Goal: Information Seeking & Learning: Learn about a topic

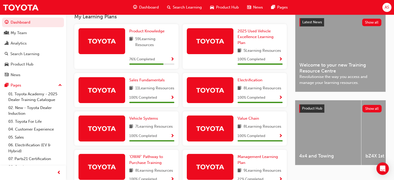
scroll to position [123, 0]
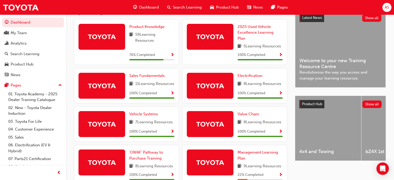
drag, startPoint x: 393, startPoint y: 89, endPoint x: 395, endPoint y: 100, distance: 11.3
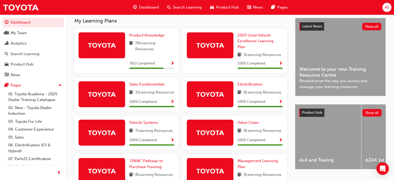
scroll to position [112, 0]
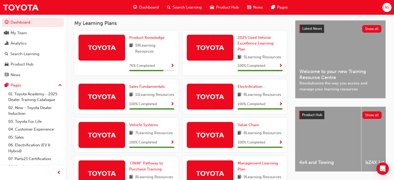
click at [149, 49] on span "59 Learning Resources" at bounding box center [154, 48] width 39 height 12
click at [150, 40] on span "Product Knowledge" at bounding box center [146, 37] width 35 height 5
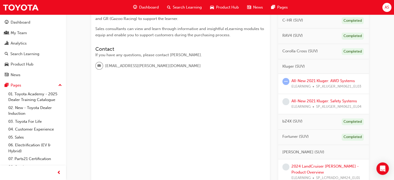
scroll to position [135, 0]
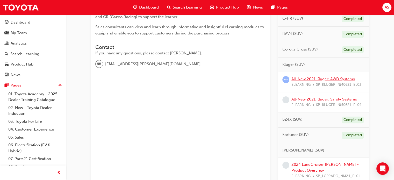
click at [327, 78] on link "All-New 2021 Kluger: AWD Systems" at bounding box center [322, 79] width 63 height 5
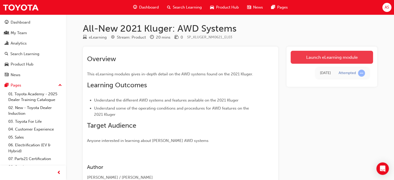
click at [328, 54] on link "Launch eLearning module" at bounding box center [332, 57] width 82 height 13
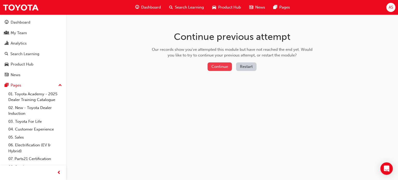
click at [221, 65] on button "Continue" at bounding box center [219, 66] width 24 height 9
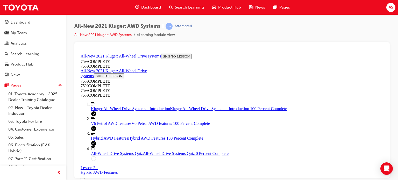
scroll to position [18, 0]
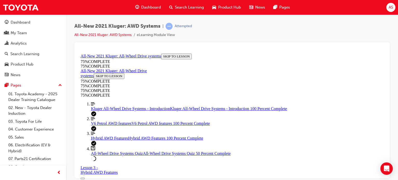
scroll to position [143, 0]
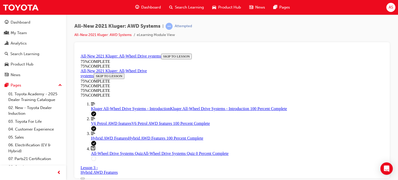
scroll to position [92, 0]
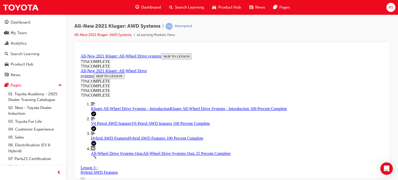
scroll to position [139, 0]
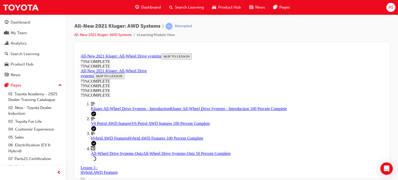
scroll to position [108, 0]
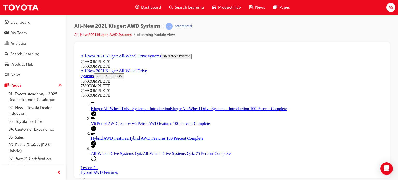
scroll to position [91, 0]
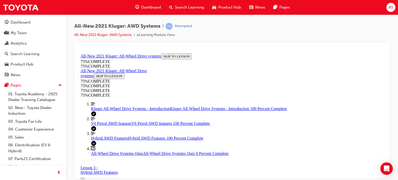
drag, startPoint x: 276, startPoint y: 106, endPoint x: 274, endPoint y: 112, distance: 6.8
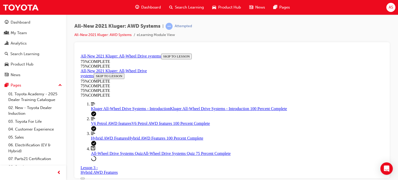
scroll to position [126, 0]
drag, startPoint x: 307, startPoint y: 84, endPoint x: 217, endPoint y: 79, distance: 90.3
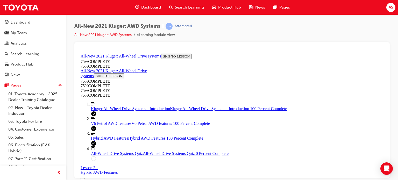
scroll to position [179, 0]
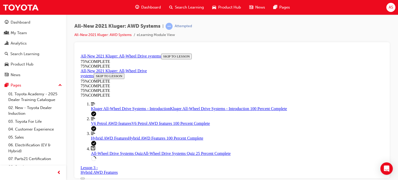
drag, startPoint x: 240, startPoint y: 89, endPoint x: 305, endPoint y: 96, distance: 65.3
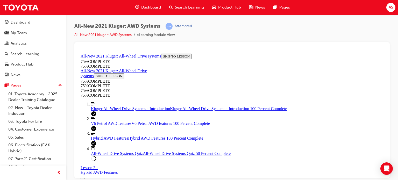
scroll to position [76, 0]
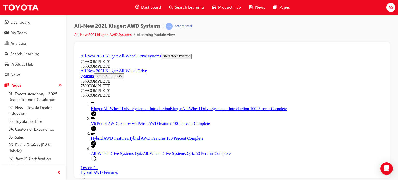
scroll to position [150, 0]
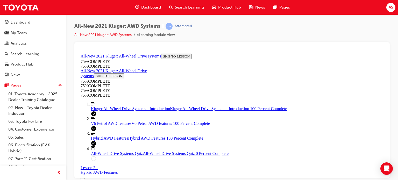
drag, startPoint x: 271, startPoint y: 143, endPoint x: 270, endPoint y: 114, distance: 28.8
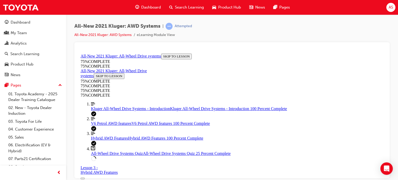
scroll to position [70, 0]
drag, startPoint x: 200, startPoint y: 52, endPoint x: 276, endPoint y: 85, distance: 83.2
drag, startPoint x: 276, startPoint y: 85, endPoint x: 281, endPoint y: 105, distance: 19.9
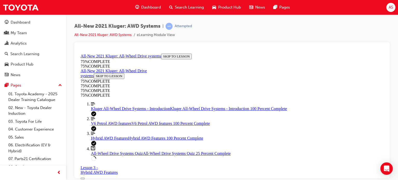
drag, startPoint x: 281, startPoint y: 105, endPoint x: 278, endPoint y: 85, distance: 19.3
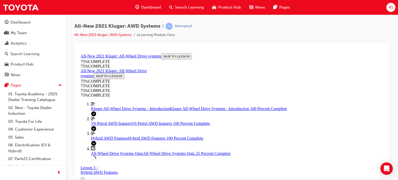
scroll to position [122, 0]
drag, startPoint x: 278, startPoint y: 69, endPoint x: 283, endPoint y: 73, distance: 6.7
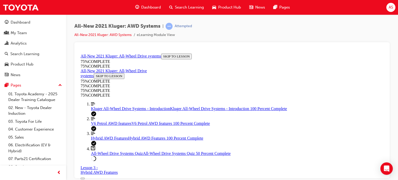
scroll to position [142, 0]
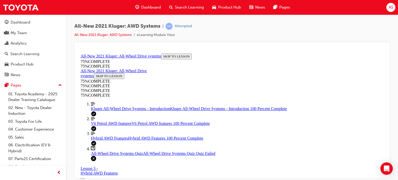
scroll to position [77, 0]
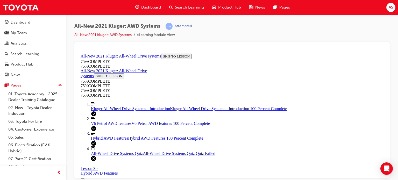
scroll to position [77, 0]
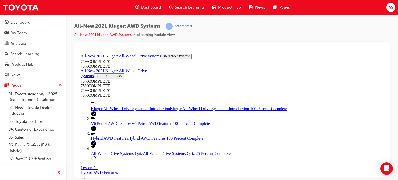
scroll to position [178, 0]
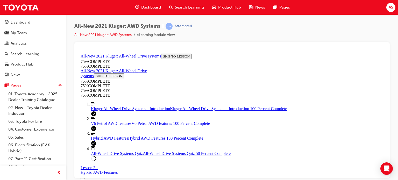
scroll to position [151, 0]
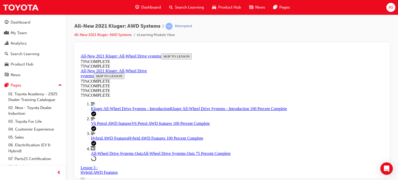
scroll to position [134, 0]
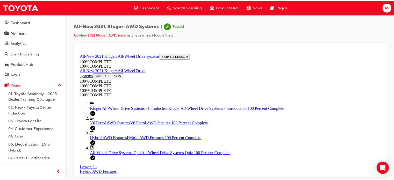
scroll to position [76, 0]
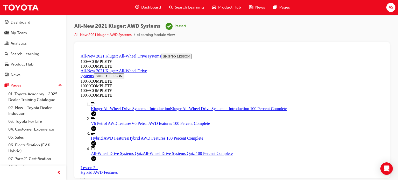
click at [155, 6] on span "Dashboard" at bounding box center [151, 7] width 20 height 6
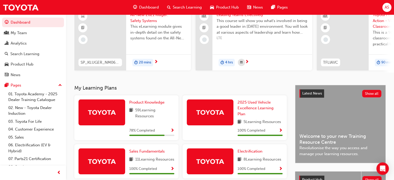
scroll to position [48, 0]
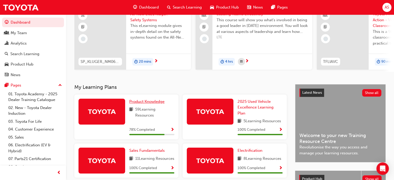
click at [148, 101] on span "Product Knowledge" at bounding box center [146, 101] width 35 height 5
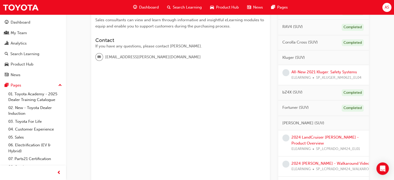
scroll to position [138, 0]
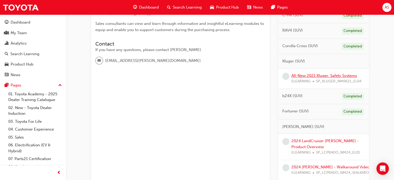
click at [324, 76] on link "All-New 2021 Kluger: Safety Systems" at bounding box center [324, 75] width 66 height 5
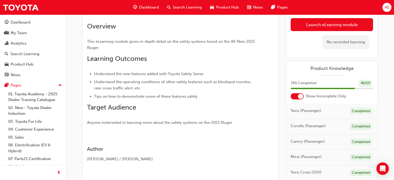
scroll to position [31, 0]
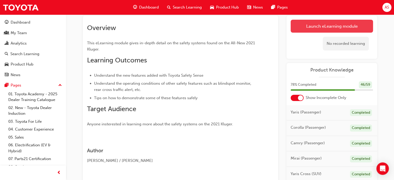
click at [318, 23] on link "Launch eLearning module" at bounding box center [332, 26] width 82 height 13
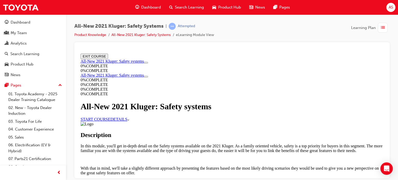
click at [110, 121] on link "START COURSE" at bounding box center [96, 119] width 30 height 4
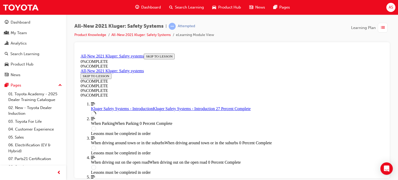
scroll to position [176, 0]
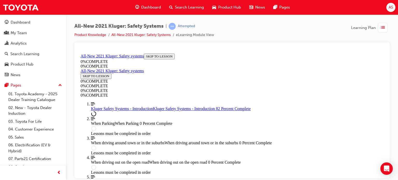
scroll to position [714, 0]
drag, startPoint x: 383, startPoint y: 108, endPoint x: 460, endPoint y: 218, distance: 134.4
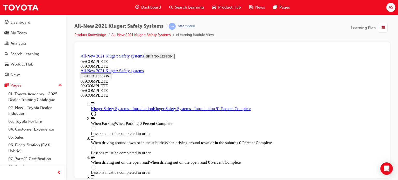
scroll to position [878, 0]
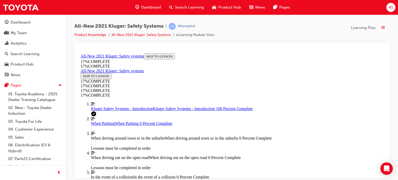
drag, startPoint x: 382, startPoint y: 154, endPoint x: 463, endPoint y: 222, distance: 105.9
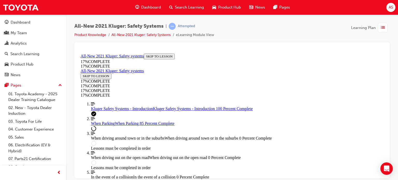
scroll to position [1794, 0]
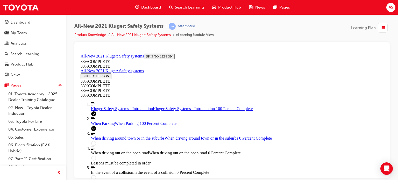
scroll to position [1937, 0]
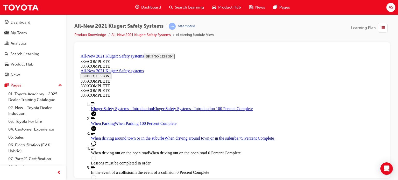
click at [259, 26] on div "All-New 2021 Kluger: Safety Systems | Attempted Product Knowledge All-New 2021 …" at bounding box center [231, 32] width 315 height 19
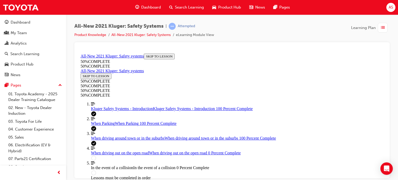
scroll to position [1067, 0]
drag, startPoint x: 205, startPoint y: 136, endPoint x: 208, endPoint y: 136, distance: 3.1
drag, startPoint x: 208, startPoint y: 114, endPoint x: 208, endPoint y: 106, distance: 8.5
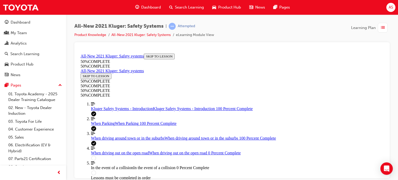
scroll to position [1100, 0]
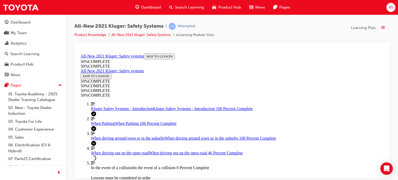
scroll to position [1693, 0]
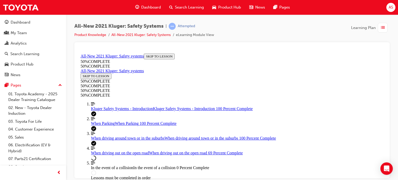
scroll to position [2309, 0]
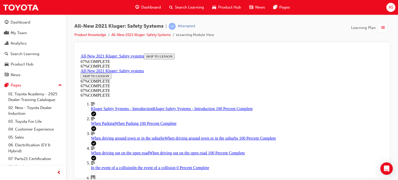
scroll to position [2998, 0]
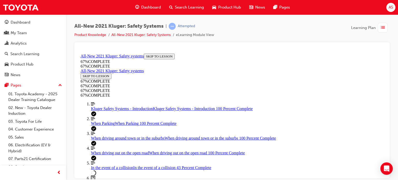
scroll to position [510, 0]
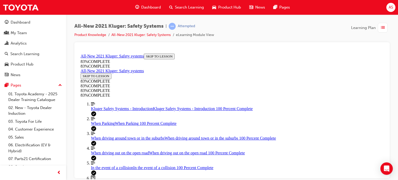
drag, startPoint x: 202, startPoint y: 87, endPoint x: 243, endPoint y: 84, distance: 40.7
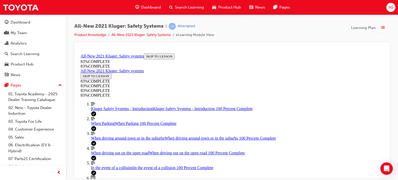
scroll to position [160, 0]
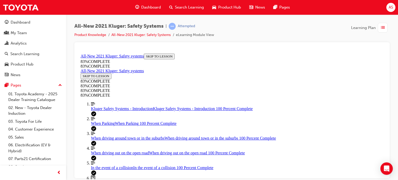
scroll to position [105, 0]
drag, startPoint x: 208, startPoint y: 77, endPoint x: 262, endPoint y: 153, distance: 92.9
drag, startPoint x: 220, startPoint y: 119, endPoint x: 286, endPoint y: 119, distance: 66.8
drag, startPoint x: 219, startPoint y: 81, endPoint x: 311, endPoint y: 80, distance: 92.0
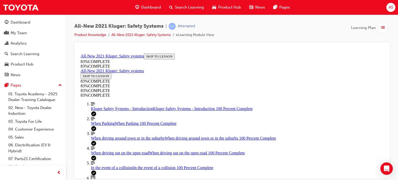
scroll to position [111, 0]
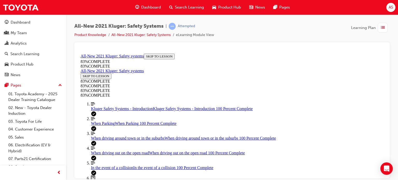
scroll to position [234, 0]
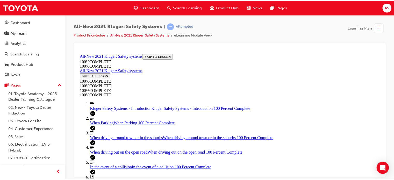
scroll to position [87, 0]
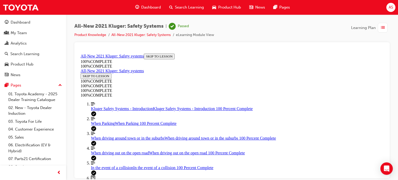
click at [155, 9] on span "Dashboard" at bounding box center [151, 7] width 20 height 6
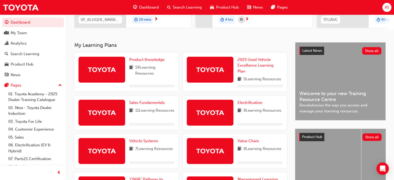
scroll to position [104, 0]
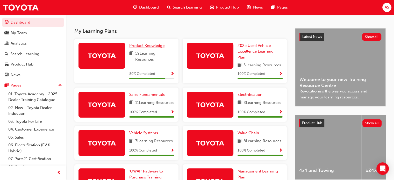
click at [149, 47] on span "Product Knowledge" at bounding box center [146, 45] width 35 height 5
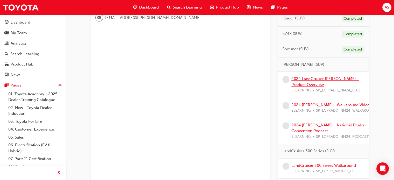
click at [321, 78] on link "2024 LandCruiser [PERSON_NAME] - Product Overview" at bounding box center [324, 81] width 67 height 11
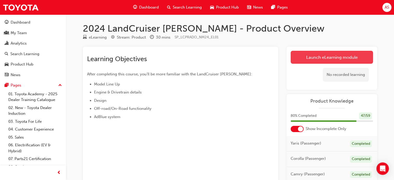
click at [329, 56] on link "Launch eLearning module" at bounding box center [332, 57] width 82 height 13
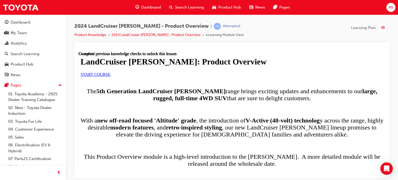
click at [110, 76] on span "START COURSE" at bounding box center [96, 74] width 30 height 4
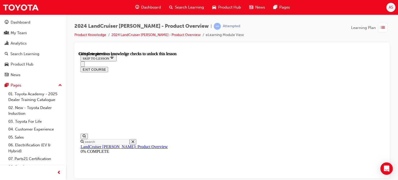
scroll to position [337, 0]
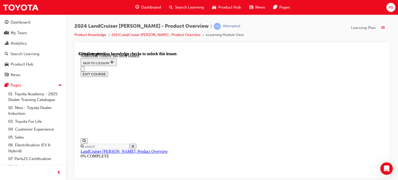
scroll to position [595, 0]
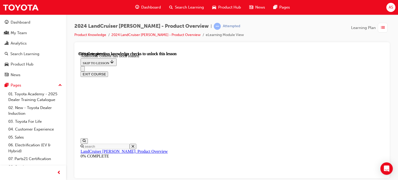
scroll to position [1043, 0]
radio input "true"
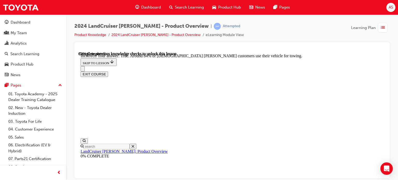
scroll to position [1129, 0]
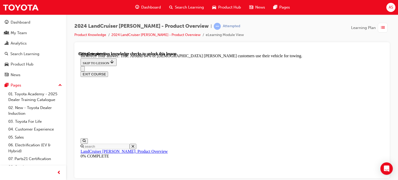
radio input "true"
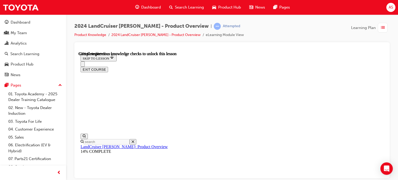
scroll to position [781, 0]
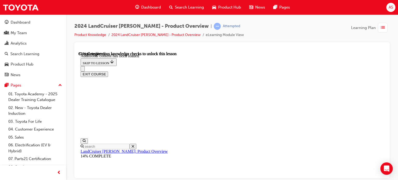
scroll to position [906, 0]
radio input "true"
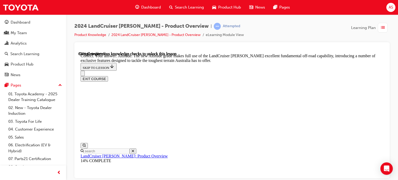
scroll to position [1113, 0]
checkbox input "true"
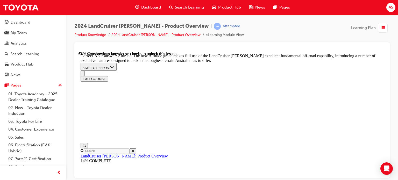
checkbox input "true"
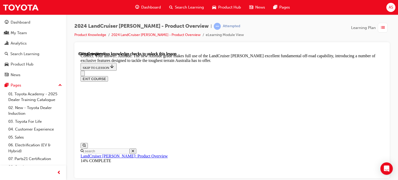
checkbox input "true"
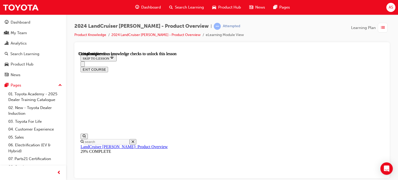
scroll to position [1163, 0]
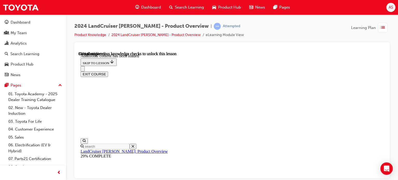
scroll to position [1236, 0]
radio input "true"
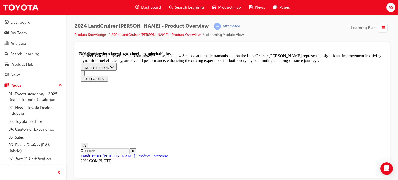
scroll to position [1443, 0]
radio input "true"
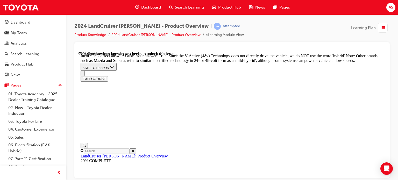
scroll to position [1598, 0]
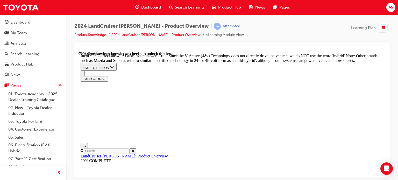
radio input "true"
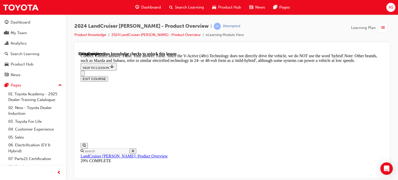
radio input "true"
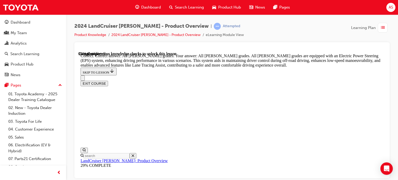
scroll to position [1845, 0]
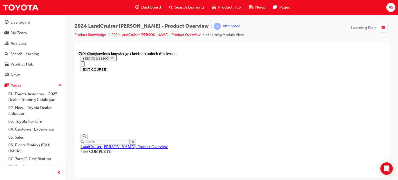
scroll to position [1606, 0]
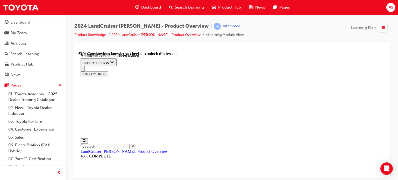
scroll to position [1814, 0]
checkbox input "true"
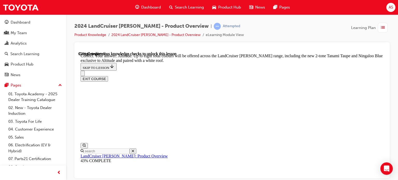
scroll to position [2048, 0]
checkbox input "true"
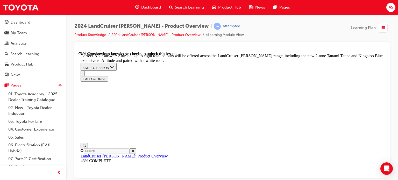
checkbox input "true"
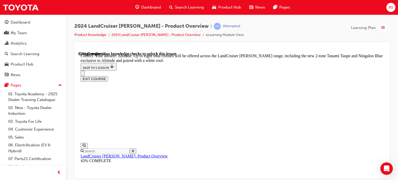
scroll to position [2125, 0]
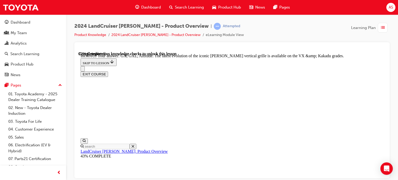
checkbox input "false"
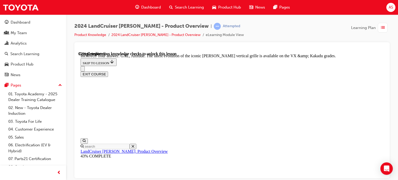
checkbox input "true"
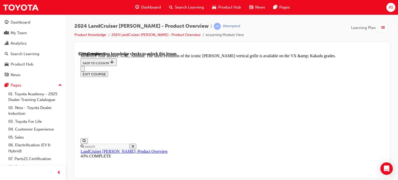
scroll to position [2091, 0]
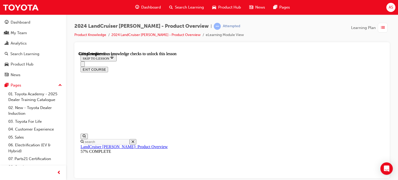
scroll to position [700, 0]
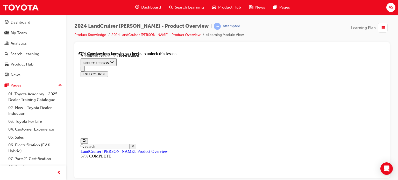
scroll to position [1323, 0]
radio input "true"
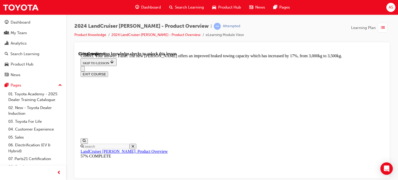
scroll to position [1530, 0]
radio input "true"
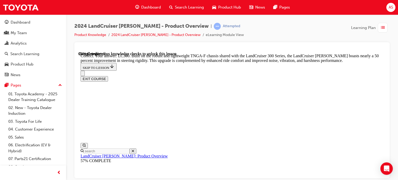
scroll to position [1683, 0]
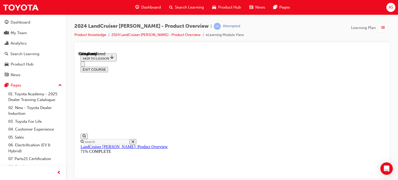
scroll to position [614, 0]
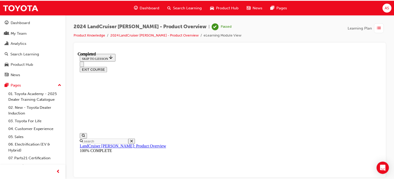
scroll to position [140, 0]
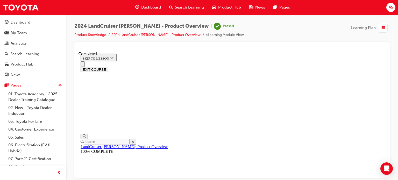
click at [152, 6] on span "Dashboard" at bounding box center [151, 7] width 20 height 6
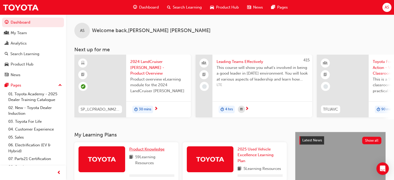
click at [142, 151] on span "Product Knowledge" at bounding box center [146, 149] width 35 height 5
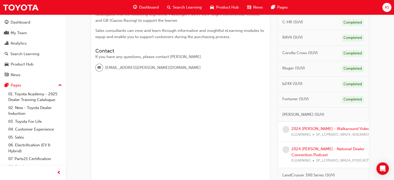
scroll to position [207, 0]
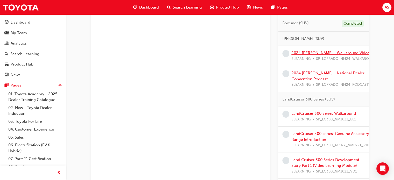
click at [326, 53] on link "2024 [PERSON_NAME] - Walkaround Video" at bounding box center [330, 53] width 78 height 5
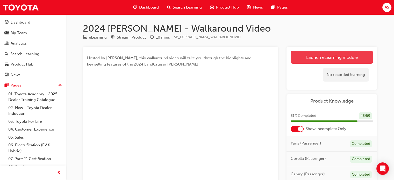
click at [316, 55] on link "Launch eLearning module" at bounding box center [332, 57] width 82 height 13
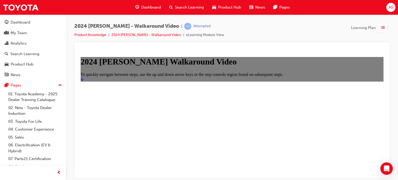
click at [84, 81] on icon "Start" at bounding box center [82, 79] width 3 height 4
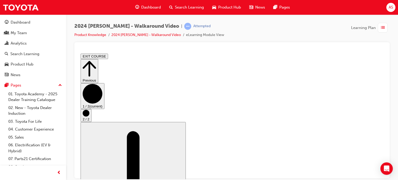
drag, startPoint x: 180, startPoint y: 158, endPoint x: 200, endPoint y: 156, distance: 19.8
drag, startPoint x: 230, startPoint y: 157, endPoint x: 253, endPoint y: 156, distance: 22.6
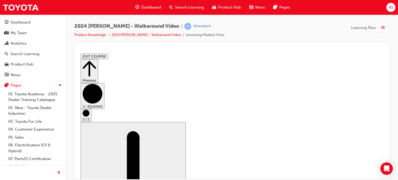
drag, startPoint x: 288, startPoint y: 156, endPoint x: 291, endPoint y: 156, distance: 3.4
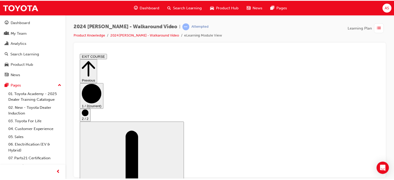
scroll to position [0, 0]
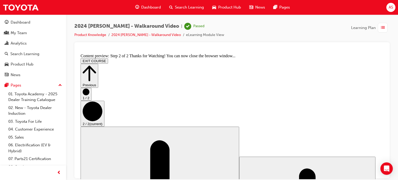
click at [145, 7] on span "Dashboard" at bounding box center [151, 7] width 20 height 6
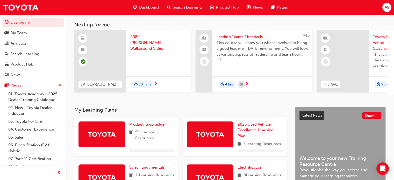
scroll to position [52, 0]
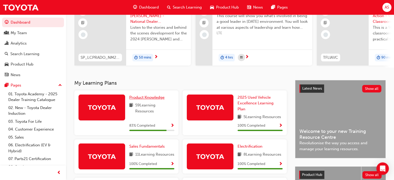
click at [148, 100] on span "Product Knowledge" at bounding box center [146, 97] width 35 height 5
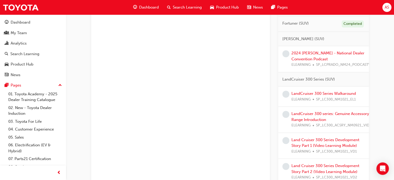
scroll to position [207, 0]
click at [326, 52] on link "2024 [PERSON_NAME] - National Dealer Convention Podcast" at bounding box center [327, 56] width 73 height 11
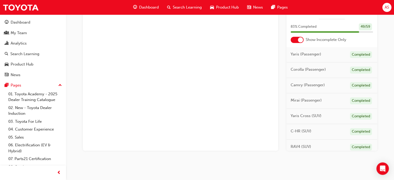
scroll to position [37, 0]
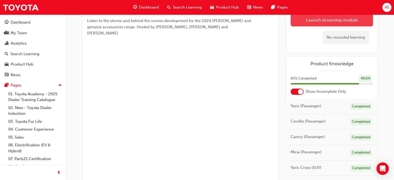
click at [324, 21] on link "Launch eLearning module" at bounding box center [332, 19] width 82 height 13
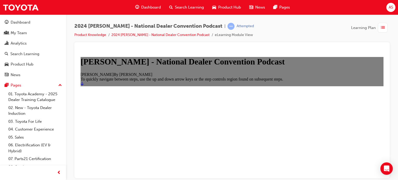
click at [84, 85] on icon "Start" at bounding box center [82, 84] width 3 height 4
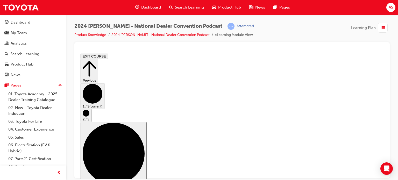
scroll to position [5, 0]
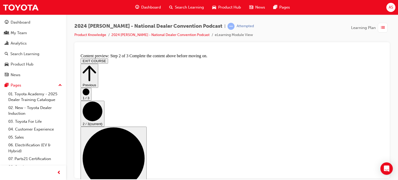
scroll to position [36, 0]
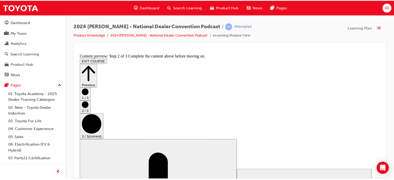
scroll to position [0, 0]
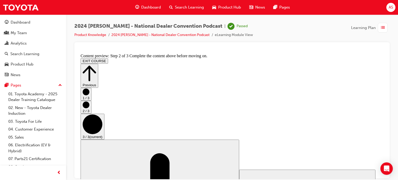
click at [150, 6] on span "Dashboard" at bounding box center [151, 7] width 20 height 6
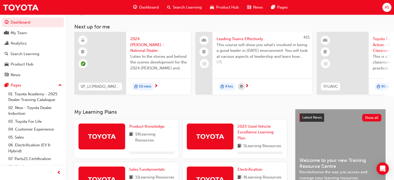
scroll to position [78, 0]
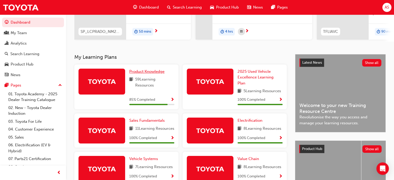
click at [145, 73] on span "Product Knowledge" at bounding box center [146, 71] width 35 height 5
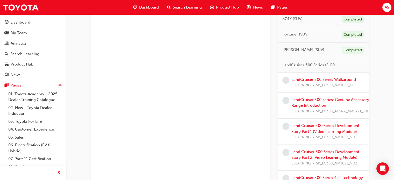
scroll to position [193, 0]
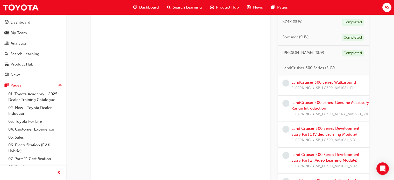
click at [322, 82] on link "LandCruiser 300 Series Walkaround" at bounding box center [323, 82] width 64 height 5
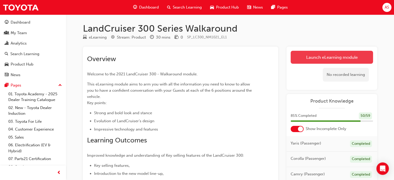
click at [316, 56] on link "Launch eLearning module" at bounding box center [332, 57] width 82 height 13
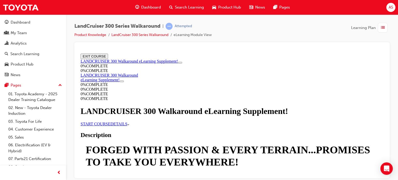
click at [110, 126] on link "START COURSE" at bounding box center [96, 123] width 30 height 4
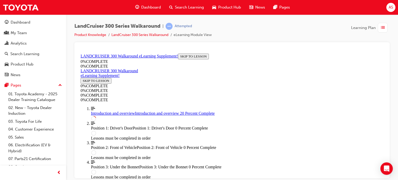
scroll to position [303, 0]
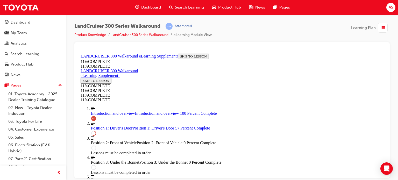
scroll to position [413, 0]
drag, startPoint x: 235, startPoint y: 145, endPoint x: 257, endPoint y: 95, distance: 55.3
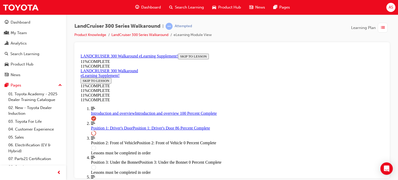
drag, startPoint x: 245, startPoint y: 119, endPoint x: 259, endPoint y: 118, distance: 14.0
drag, startPoint x: 250, startPoint y: 146, endPoint x: 264, endPoint y: 146, distance: 14.0
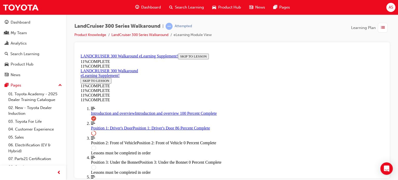
scroll to position [564, 0]
drag, startPoint x: 238, startPoint y: 144, endPoint x: 249, endPoint y: 117, distance: 28.8
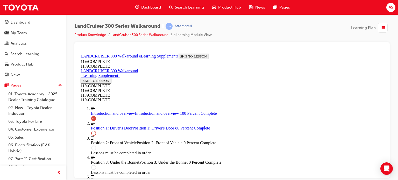
drag, startPoint x: 240, startPoint y: 166, endPoint x: 257, endPoint y: 134, distance: 36.7
drag, startPoint x: 237, startPoint y: 164, endPoint x: 257, endPoint y: 158, distance: 20.8
drag, startPoint x: 241, startPoint y: 157, endPoint x: 263, endPoint y: 157, distance: 22.5
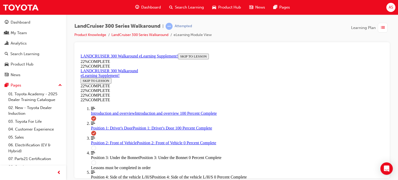
scroll to position [706, 0]
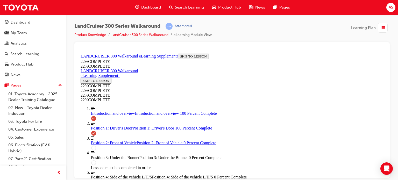
drag, startPoint x: 208, startPoint y: 90, endPoint x: 209, endPoint y: 101, distance: 10.9
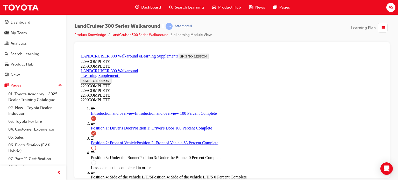
scroll to position [452, 0]
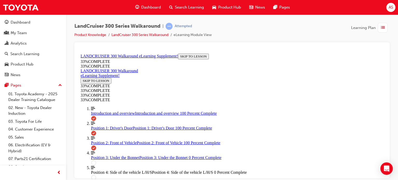
scroll to position [702, 0]
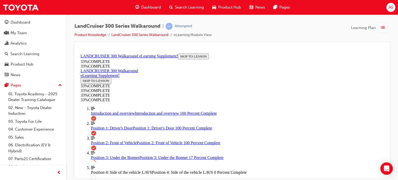
scroll to position [158, 0]
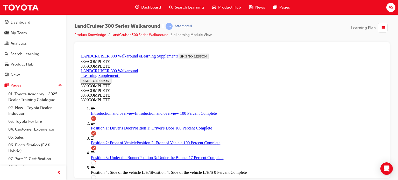
scroll to position [172, 0]
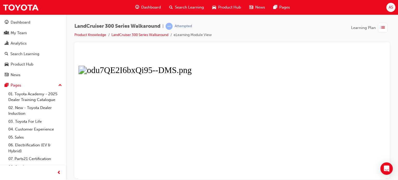
click at [255, 169] on button "Unzoom image" at bounding box center [231, 115] width 307 height 128
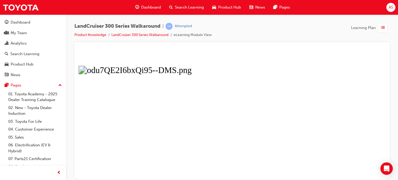
click at [321, 89] on button "Unzoom image" at bounding box center [231, 115] width 307 height 128
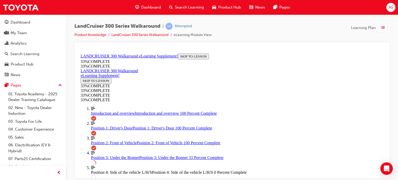
scroll to position [175, 0]
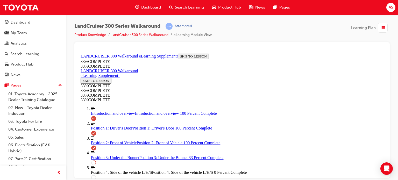
drag, startPoint x: 260, startPoint y: 146, endPoint x: 247, endPoint y: 137, distance: 16.3
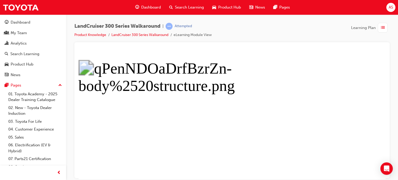
click at [390, 86] on div "LandCruiser 300 Series Walkaround | Attempted Product Knowledge LandCruiser 300…" at bounding box center [232, 91] width 332 height 153
click at [384, 48] on div at bounding box center [231, 48] width 307 height 5
click at [378, 57] on button "Unzoom image" at bounding box center [231, 115] width 307 height 128
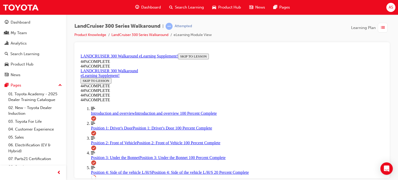
scroll to position [192, 0]
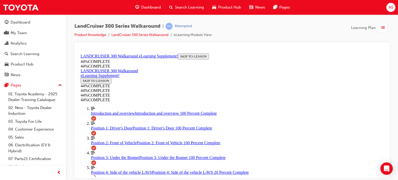
scroll to position [133, 0]
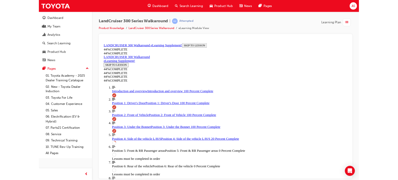
scroll to position [26, 0]
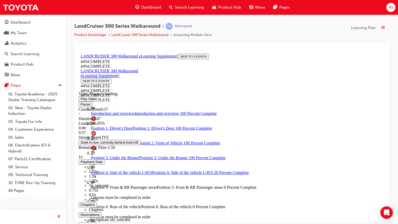
click at [81, 106] on span "Video player. You can use the space bar to toggle playback and arrow keys to sc…" at bounding box center [81, 104] width 0 height 4
click at [81, 100] on span "Video player. You can use the space bar to toggle playback and arrow keys to sc…" at bounding box center [81, 99] width 0 height 4
click at [81, 106] on span "Video player. You can use the space bar to toggle playback and arrow keys to sc…" at bounding box center [81, 104] width 0 height 4
click at [81, 100] on span "Video player. You can use the space bar to toggle playback and arrow keys to sc…" at bounding box center [81, 99] width 0 height 4
click at [246, 135] on div "Loaded : 50.05% 1:18 1:21" at bounding box center [231, 128] width 307 height 14
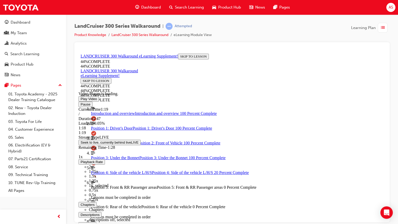
click at [156, 90] on video "Video player. You can use the space bar to toggle playback and arrow keys to sc…" at bounding box center [117, 70] width 78 height 39
click at [81, 100] on span "Video player. You can use the space bar to toggle playback and arrow keys to sc…" at bounding box center [81, 99] width 0 height 4
click at [156, 90] on video "Video player. You can use the space bar to toggle playback and arrow keys to sc…" at bounding box center [117, 70] width 78 height 39
click at [81, 100] on span "Video player. You can use the space bar to toggle playback and arrow keys to sc…" at bounding box center [81, 99] width 0 height 4
click at [308, 135] on div "Loaded : 73.62% 1:51 1:57" at bounding box center [231, 128] width 307 height 14
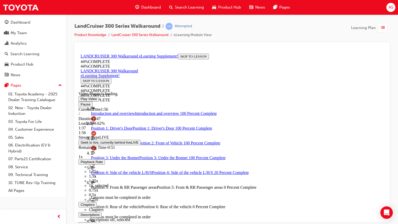
click at [283, 135] on div "Loaded : 73.62% 1:37 1:56" at bounding box center [231, 128] width 307 height 14
click at [156, 90] on video "Video player. You can use the space bar to toggle playback and arrow keys to sc…" at bounding box center [117, 70] width 78 height 39
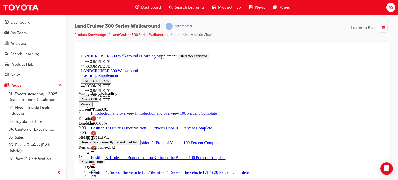
scroll to position [117, 0]
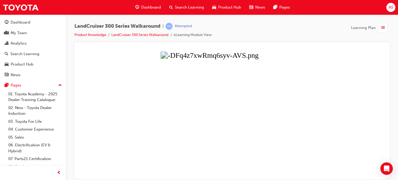
click at [276, 88] on button "Unzoom image" at bounding box center [231, 115] width 307 height 128
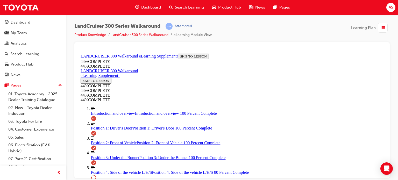
scroll to position [391, 0]
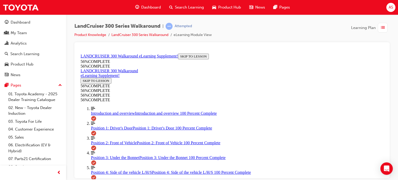
scroll to position [727, 0]
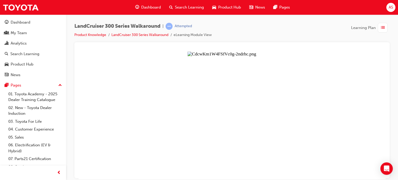
click at [281, 89] on button "Unzoom image" at bounding box center [231, 115] width 307 height 128
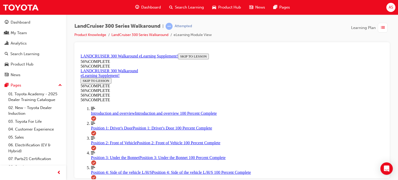
scroll to position [185, 0]
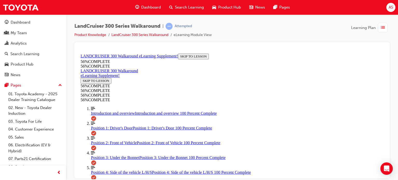
drag, startPoint x: 294, startPoint y: 81, endPoint x: 316, endPoint y: 136, distance: 59.3
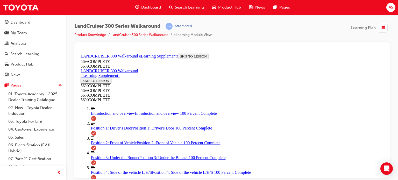
drag, startPoint x: 208, startPoint y: 90, endPoint x: 301, endPoint y: 97, distance: 93.2
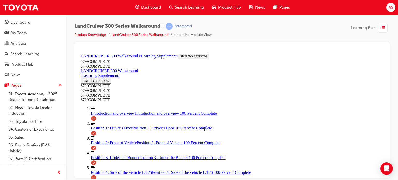
drag, startPoint x: 212, startPoint y: 94, endPoint x: 286, endPoint y: 146, distance: 90.2
drag, startPoint x: 227, startPoint y: 100, endPoint x: 284, endPoint y: 99, distance: 57.5
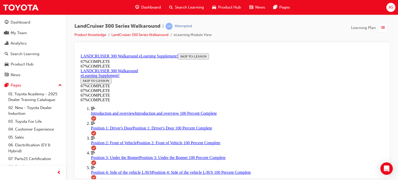
drag, startPoint x: 227, startPoint y: 120, endPoint x: 301, endPoint y: 123, distance: 74.7
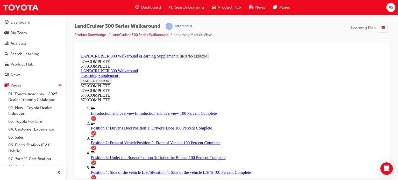
scroll to position [204, 0]
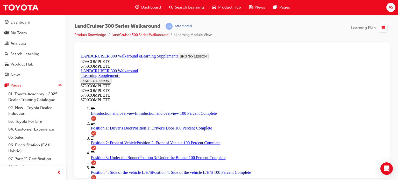
scroll to position [168, 0]
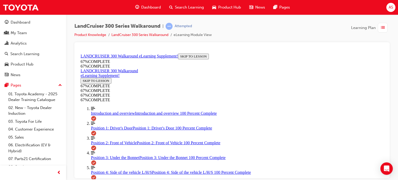
scroll to position [352, 0]
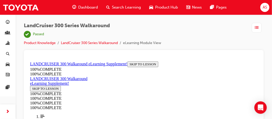
scroll to position [122, 0]
click at [235, 48] on div "LandCruiser 300 Series Walkaround | Passed Product Knowledge LandCruiser 300 Se…" at bounding box center [144, 36] width 240 height 27
click at [214, 31] on div "LandCruiser 300 Series Walkaround | Passed Product Knowledge LandCruiser 300 Se…" at bounding box center [144, 36] width 240 height 27
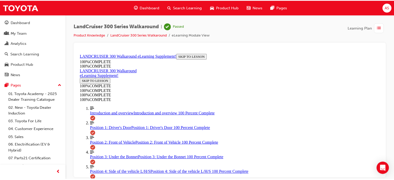
scroll to position [211, 0]
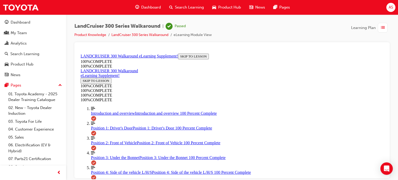
click at [154, 6] on span "Dashboard" at bounding box center [151, 7] width 20 height 6
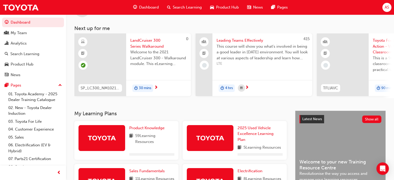
scroll to position [52, 0]
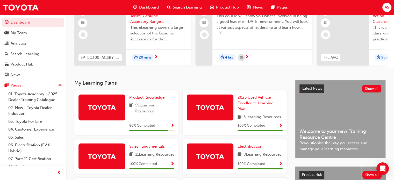
click at [152, 99] on span "Product Knowledge" at bounding box center [146, 97] width 35 height 5
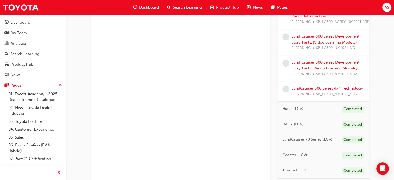
scroll to position [225, 0]
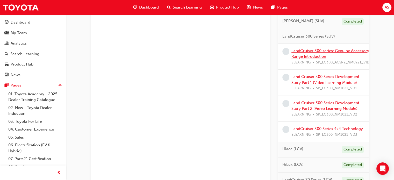
click at [325, 51] on link "LandCruiser 300 series: Genuine Accessory Range Introduction" at bounding box center [330, 53] width 78 height 11
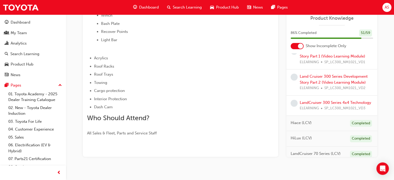
scroll to position [181, 0]
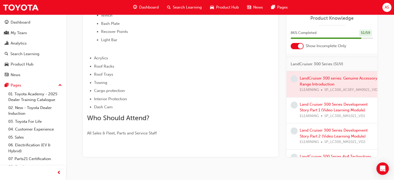
click at [330, 71] on div at bounding box center [331, 84] width 91 height 26
click at [354, 71] on div at bounding box center [331, 84] width 91 height 26
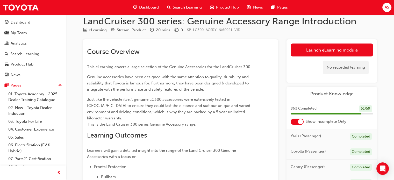
scroll to position [0, 0]
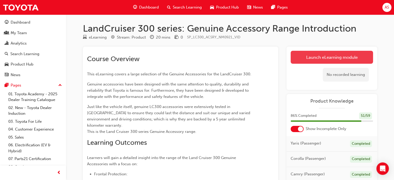
click at [325, 55] on link "Launch eLearning module" at bounding box center [332, 57] width 82 height 13
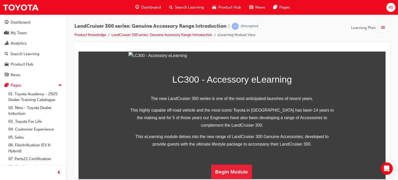
scroll to position [157, 0]
click at [231, 172] on button "Begin Module" at bounding box center [231, 171] width 41 height 15
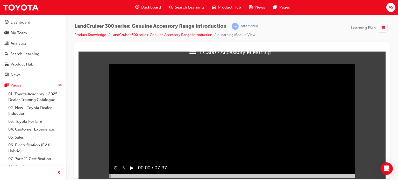
scroll to position [17, 0]
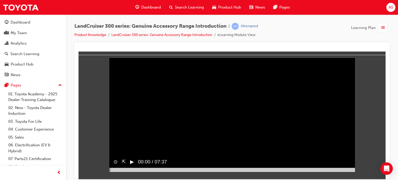
click at [131, 166] on button "▶︎" at bounding box center [132, 162] width 4 height 8
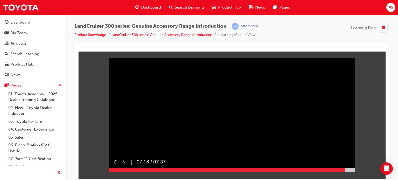
drag, startPoint x: 113, startPoint y: 177, endPoint x: 344, endPoint y: 178, distance: 231.3
click at [344, 172] on div at bounding box center [232, 170] width 246 height 4
click at [58, 173] on span "prev-icon" at bounding box center [59, 173] width 4 height 6
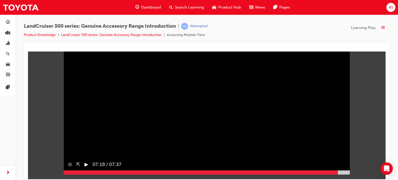
scroll to position [28, 0]
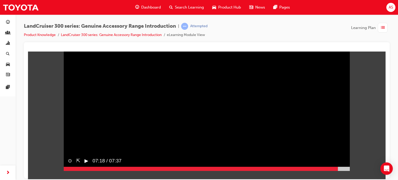
click at [86, 164] on button "▶︎" at bounding box center [86, 161] width 4 height 8
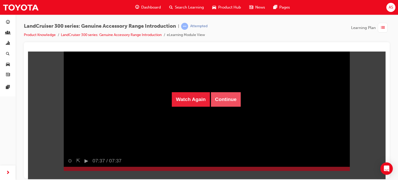
click at [226, 98] on button "Continue" at bounding box center [226, 99] width 30 height 15
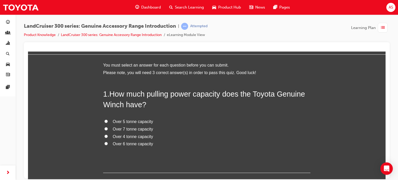
scroll to position [26, 0]
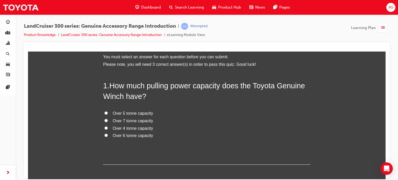
click at [104, 111] on input "Over 5 tonne capacity" at bounding box center [105, 112] width 3 height 3
radio input "true"
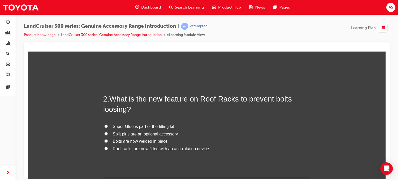
scroll to position [130, 0]
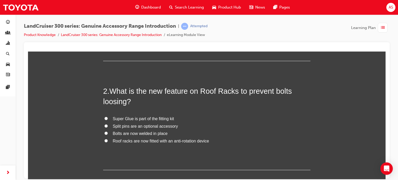
click at [104, 140] on input "Roof racks are now fitted with an anti-rotation device" at bounding box center [105, 140] width 3 height 3
radio input "true"
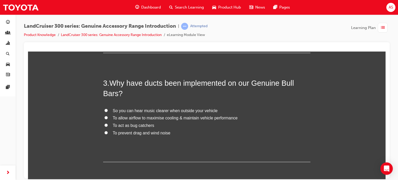
scroll to position [259, 0]
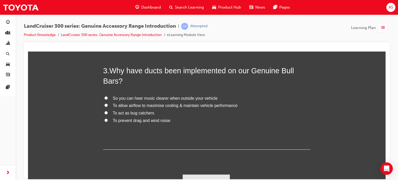
click at [105, 120] on input "To prevent drag and wind noise" at bounding box center [105, 119] width 3 height 3
radio input "true"
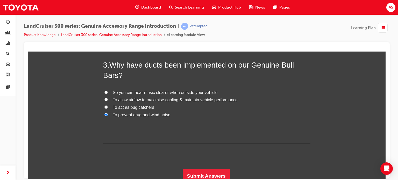
scroll to position [268, 0]
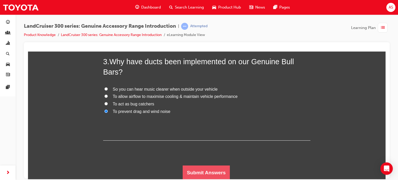
click at [197, 171] on button "Submit Answers" at bounding box center [206, 172] width 47 height 15
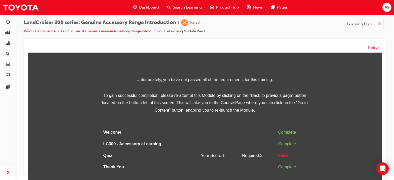
scroll to position [26, 0]
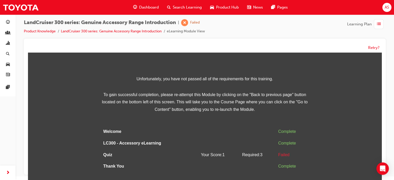
drag, startPoint x: 379, startPoint y: 131, endPoint x: 411, endPoint y: 231, distance: 105.0
click at [373, 48] on button "Retry?" at bounding box center [373, 48] width 11 height 6
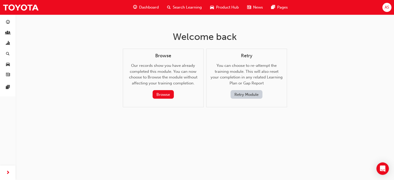
scroll to position [0, 0]
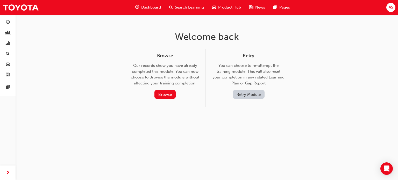
click at [243, 94] on button "Retry Module" at bounding box center [249, 94] width 32 height 9
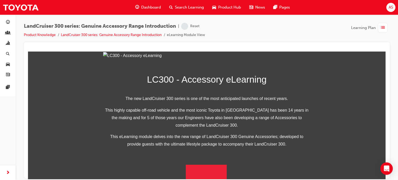
scroll to position [157, 0]
click at [202, 170] on button "Begin Module" at bounding box center [206, 171] width 41 height 15
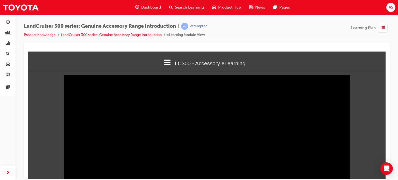
scroll to position [28, 0]
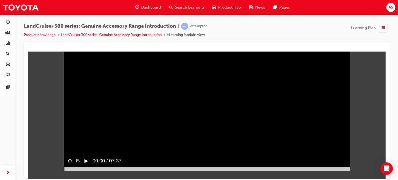
click at [87, 164] on button "▶︎" at bounding box center [86, 161] width 4 height 8
click at [342, 171] on div at bounding box center [207, 169] width 286 height 4
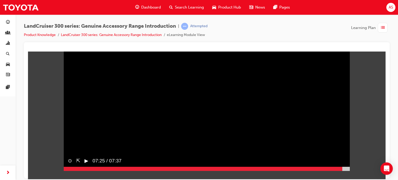
click at [344, 171] on div at bounding box center [207, 169] width 286 height 4
click at [86, 164] on button "▶︎" at bounding box center [86, 161] width 4 height 8
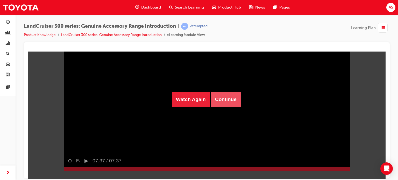
click at [225, 98] on button "Continue" at bounding box center [226, 99] width 30 height 15
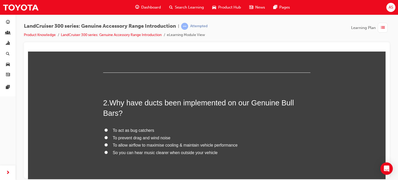
scroll to position [130, 0]
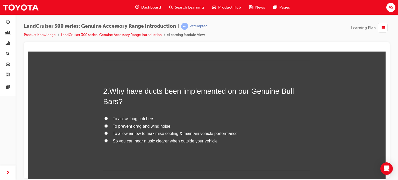
click at [105, 133] on input "To allow airflow to maximise cooling & maintain vehicle performance" at bounding box center [105, 132] width 3 height 3
radio input "true"
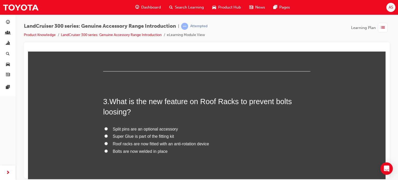
scroll to position [233, 0]
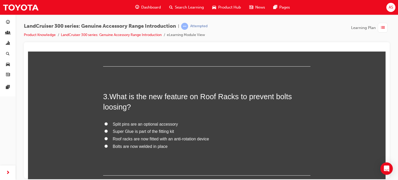
click at [104, 137] on input "Roof racks are now fitted with an anti-rotation device" at bounding box center [105, 138] width 3 height 3
radio input "true"
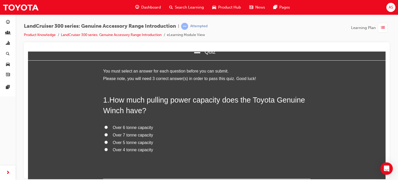
scroll to position [9, 0]
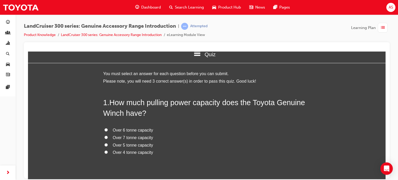
click at [104, 129] on input "Over 6 tonne capacity" at bounding box center [105, 129] width 3 height 3
radio input "true"
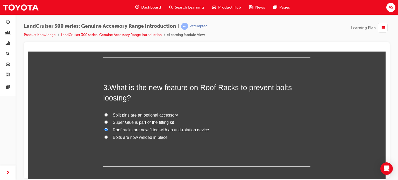
scroll to position [268, 0]
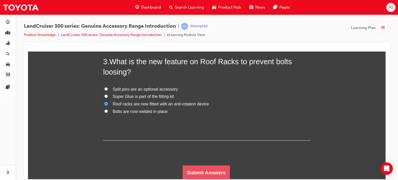
click at [200, 171] on button "Submit Answers" at bounding box center [206, 172] width 47 height 15
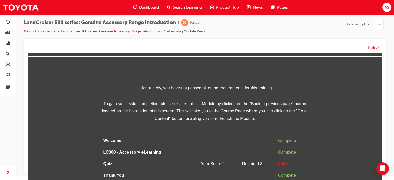
scroll to position [26, 0]
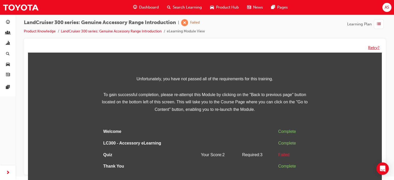
click at [371, 45] on button "Retry?" at bounding box center [373, 48] width 11 height 6
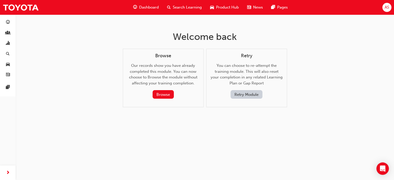
scroll to position [0, 0]
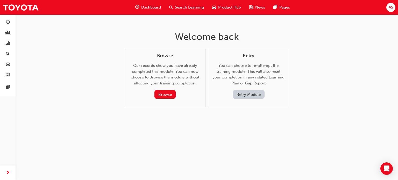
click at [248, 93] on button "Retry Module" at bounding box center [249, 94] width 32 height 9
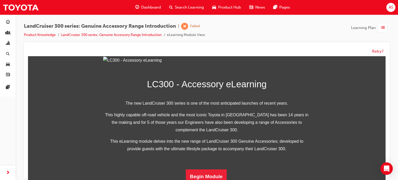
scroll to position [157, 0]
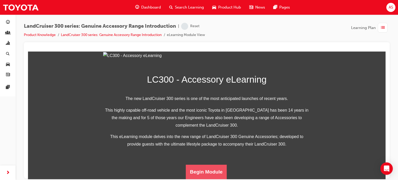
click at [200, 168] on button "Begin Module" at bounding box center [206, 171] width 41 height 15
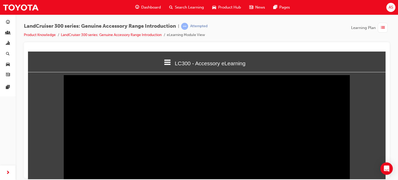
scroll to position [28, 0]
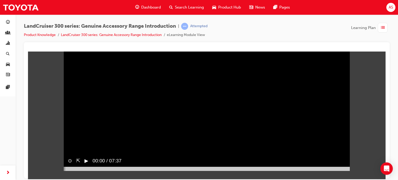
click at [87, 164] on button "▶︎" at bounding box center [86, 161] width 4 height 8
click at [337, 171] on div at bounding box center [207, 169] width 286 height 4
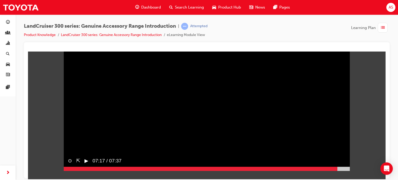
click at [345, 171] on div at bounding box center [207, 169] width 286 height 4
click at [85, 164] on button "▶︎" at bounding box center [86, 161] width 4 height 8
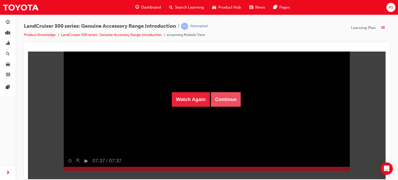
click at [222, 96] on button "Continue" at bounding box center [226, 99] width 30 height 15
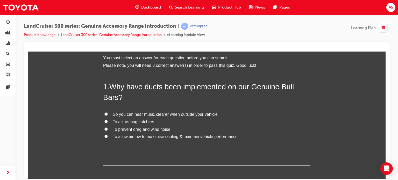
scroll to position [26, 0]
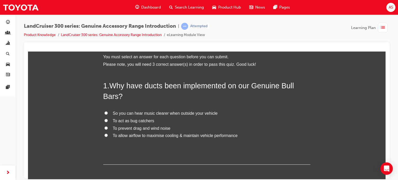
click at [104, 135] on input "To allow airflow to maximise cooling & maintain vehicle performance" at bounding box center [105, 134] width 3 height 3
radio input "true"
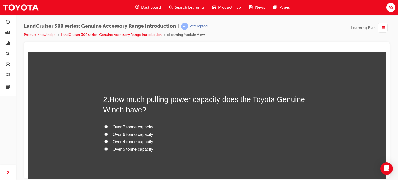
scroll to position [130, 0]
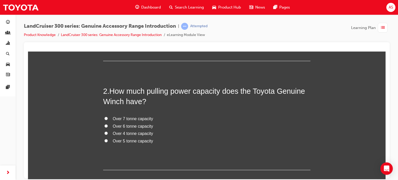
click at [104, 134] on input "Over 4 tonne capacity" at bounding box center [105, 132] width 3 height 3
radio input "true"
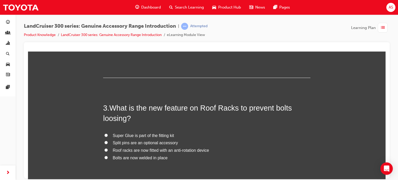
scroll to position [233, 0]
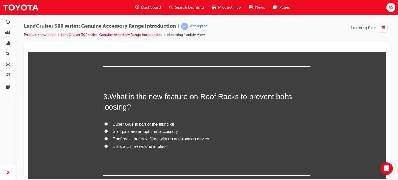
click at [104, 138] on input "Roof racks are now fitted with an anti-rotation device" at bounding box center [105, 138] width 3 height 3
radio input "true"
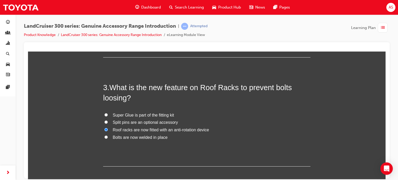
scroll to position [268, 0]
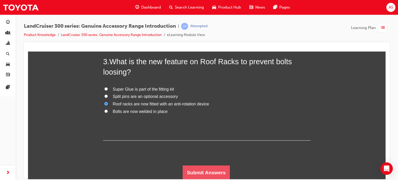
click at [207, 171] on button "Submit Answers" at bounding box center [206, 172] width 47 height 15
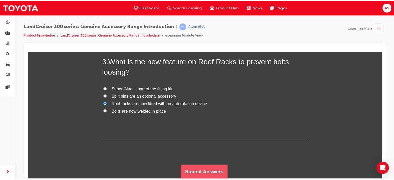
scroll to position [0, 0]
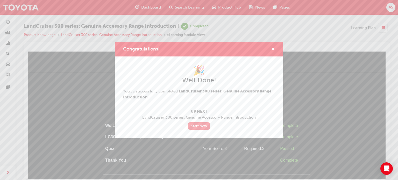
click at [199, 125] on link "Start Now" at bounding box center [199, 126] width 22 height 8
click at [272, 50] on span "cross-icon" at bounding box center [273, 49] width 4 height 5
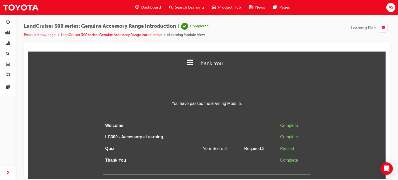
click at [151, 7] on span "Dashboard" at bounding box center [151, 7] width 20 height 6
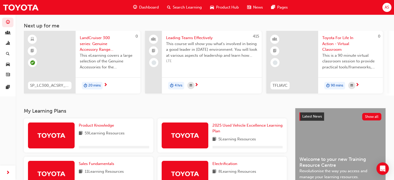
scroll to position [52, 0]
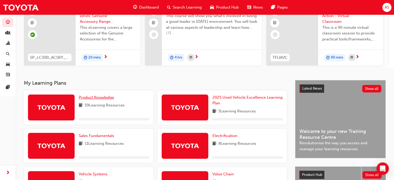
click at [93, 99] on span "Product Knowledge" at bounding box center [96, 97] width 35 height 5
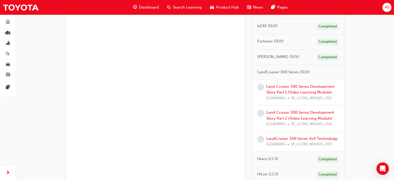
scroll to position [181, 0]
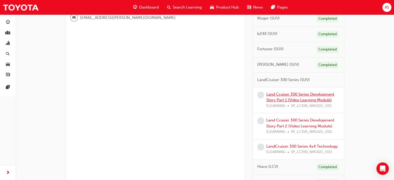
click at [291, 94] on link "Land Cruiser 300 Series Development Story Part 1 (Video Learning Module)" at bounding box center [300, 97] width 68 height 11
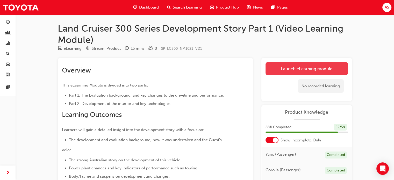
click at [304, 66] on link "Launch eLearning module" at bounding box center [306, 68] width 82 height 13
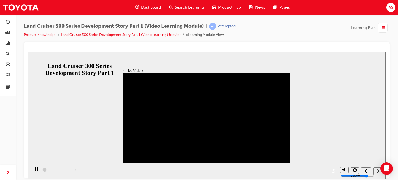
click at [303, 170] on div "playback controls" at bounding box center [184, 170] width 307 height 17
click at [54, 170] on div "playback controls" at bounding box center [184, 170] width 307 height 17
drag, startPoint x: 44, startPoint y: 170, endPoint x: 70, endPoint y: 173, distance: 26.6
click at [70, 173] on div "playback controls" at bounding box center [184, 170] width 307 height 17
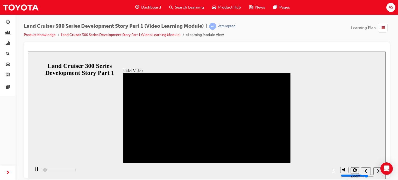
click at [71, 170] on div "playback controls" at bounding box center [184, 170] width 307 height 17
click at [123, 171] on div "playback controls" at bounding box center [184, 170] width 307 height 17
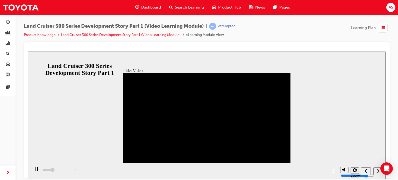
click at [123, 171] on div "playback controls" at bounding box center [184, 170] width 307 height 17
drag, startPoint x: 119, startPoint y: 170, endPoint x: 155, endPoint y: 166, distance: 36.0
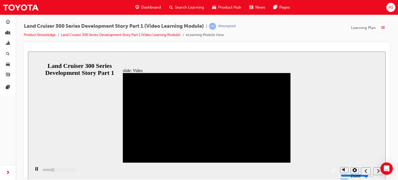
click at [151, 168] on div "playback controls" at bounding box center [184, 170] width 307 height 17
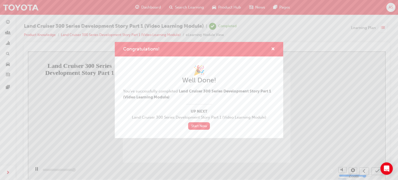
type input "13000"
click at [196, 126] on link "Start Now" at bounding box center [199, 126] width 22 height 8
click at [274, 49] on span "cross-icon" at bounding box center [273, 49] width 4 height 5
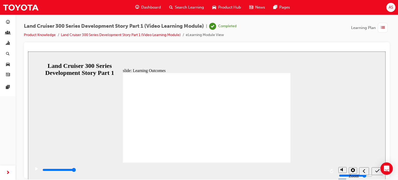
click at [151, 6] on span "Dashboard" at bounding box center [151, 7] width 20 height 6
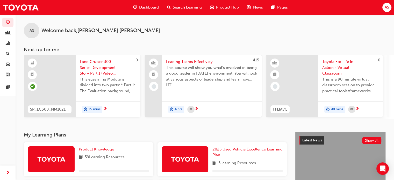
click at [97, 152] on span "Product Knowledge" at bounding box center [96, 149] width 35 height 5
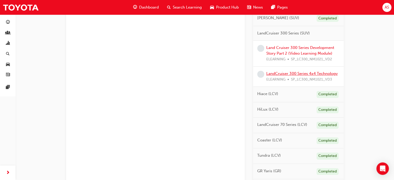
scroll to position [207, 0]
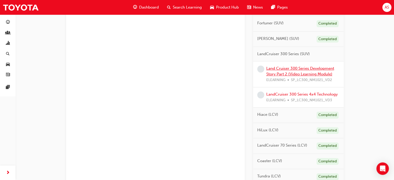
click at [298, 68] on link "Land Cruiser 300 Series Development Story Part 2 (Video Learning Module)" at bounding box center [300, 71] width 68 height 11
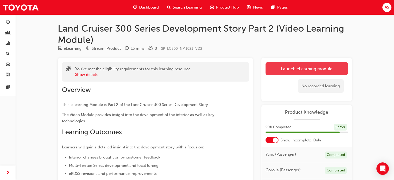
click at [303, 69] on link "Launch eLearning module" at bounding box center [306, 68] width 82 height 13
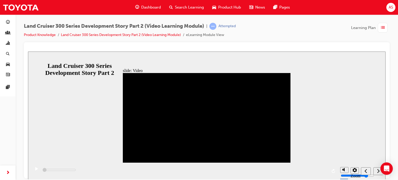
click at [35, 170] on icon "play/pause" at bounding box center [36, 168] width 3 height 3
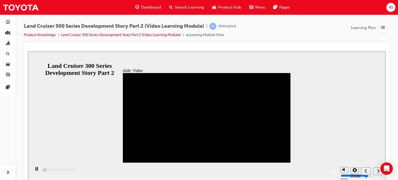
click at [35, 170] on icon "play/pause" at bounding box center [36, 169] width 2 height 4
click at [35, 170] on icon "play/pause" at bounding box center [36, 168] width 3 height 3
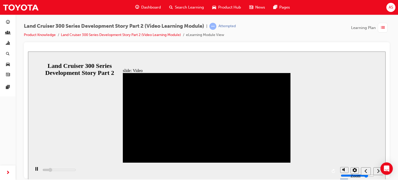
type input "128100"
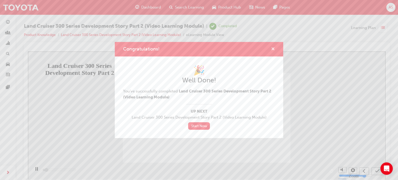
click at [273, 48] on span "cross-icon" at bounding box center [273, 49] width 4 height 5
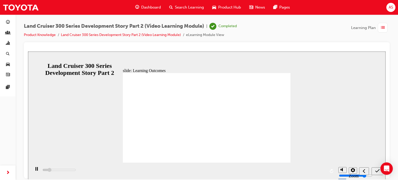
type input "2200"
click at [154, 8] on span "Dashboard" at bounding box center [151, 7] width 20 height 6
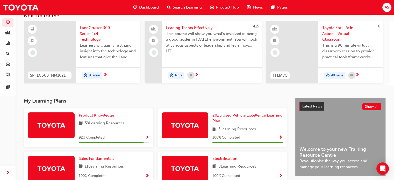
scroll to position [78, 0]
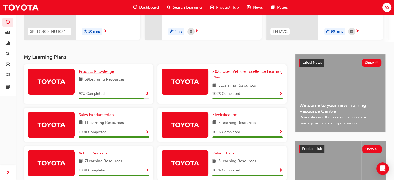
click at [104, 74] on span "Product Knowledge" at bounding box center [96, 71] width 35 height 5
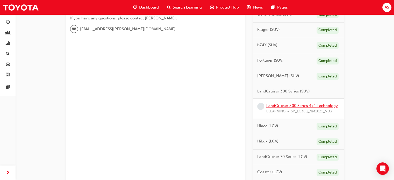
scroll to position [169, 0]
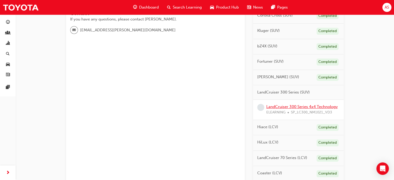
click at [299, 105] on link "LandCruiser 300 Series 4x4 Technology" at bounding box center [301, 106] width 71 height 5
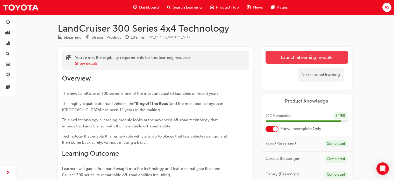
click at [307, 56] on link "Launch eLearning module" at bounding box center [306, 57] width 82 height 13
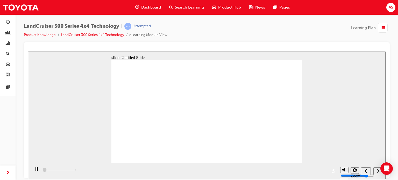
click at [96, 170] on div "playback controls" at bounding box center [184, 170] width 307 height 17
click at [95, 172] on div "playback controls" at bounding box center [184, 170] width 307 height 17
click at [377, 171] on icon "next" at bounding box center [378, 170] width 3 height 5
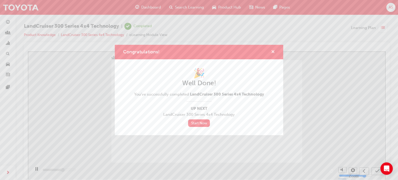
click at [273, 54] on span "cross-icon" at bounding box center [273, 52] width 4 height 5
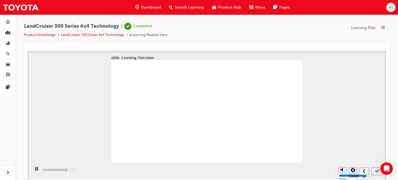
type input "9200"
click at [150, 6] on span "Dashboard" at bounding box center [151, 7] width 20 height 6
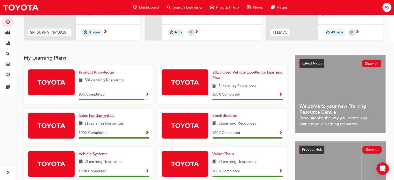
scroll to position [78, 0]
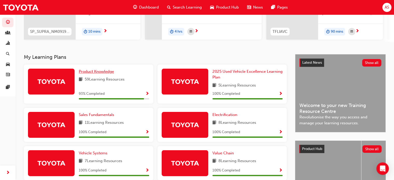
click at [100, 73] on span "Product Knowledge" at bounding box center [96, 71] width 35 height 5
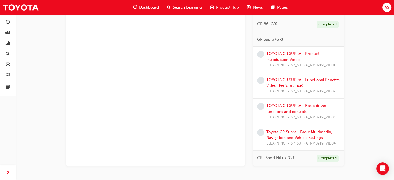
scroll to position [331, 0]
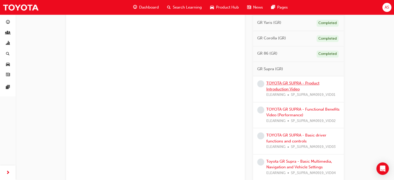
click at [283, 81] on link "TOYOTA GR SUPRA - Product Introduction Video" at bounding box center [292, 86] width 53 height 11
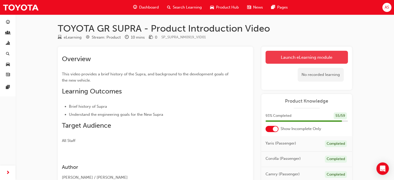
click at [303, 56] on link "Launch eLearning module" at bounding box center [306, 57] width 82 height 13
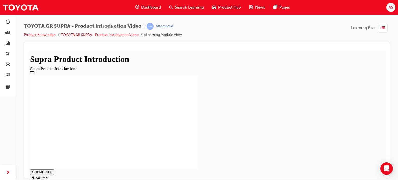
type input "1"
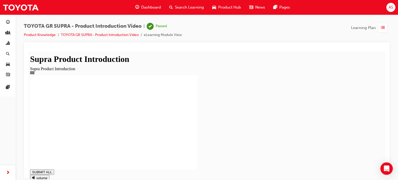
click at [151, 6] on span "Dashboard" at bounding box center [151, 7] width 20 height 6
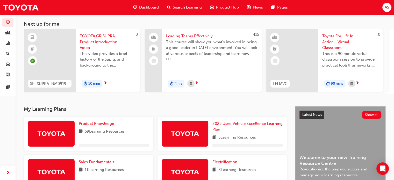
scroll to position [78, 0]
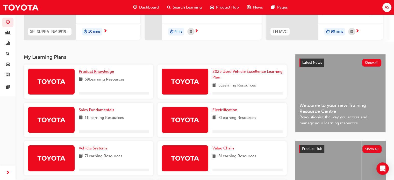
click at [102, 73] on span "Product Knowledge" at bounding box center [96, 71] width 35 height 5
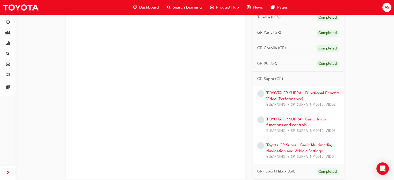
scroll to position [357, 0]
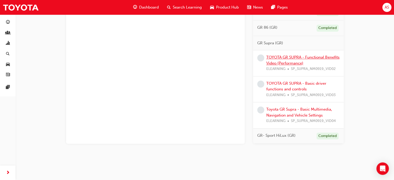
click at [290, 56] on link "TOYOTA GR SUPRA - Functional Benefits Video (Performance)" at bounding box center [302, 60] width 73 height 11
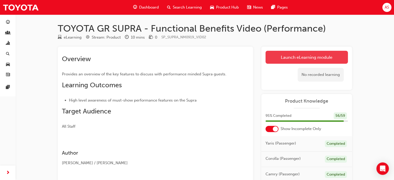
click at [298, 57] on link "Launch eLearning module" at bounding box center [306, 57] width 82 height 13
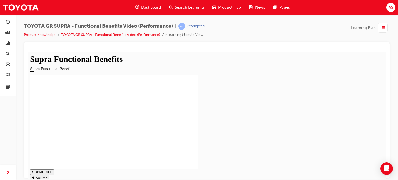
type input "1"
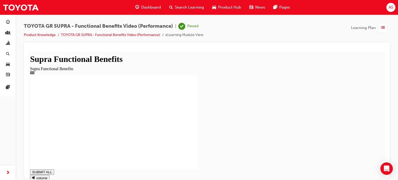
click at [148, 5] on span "Dashboard" at bounding box center [151, 7] width 20 height 6
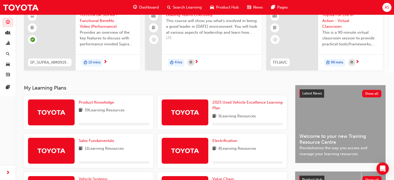
scroll to position [78, 0]
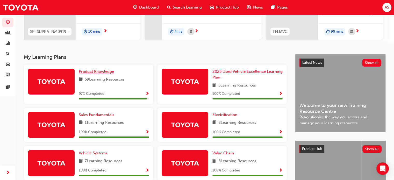
click at [99, 74] on span "Product Knowledge" at bounding box center [96, 71] width 35 height 5
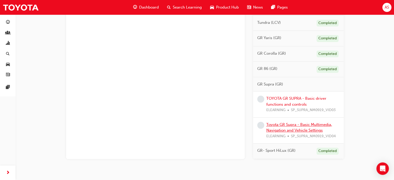
scroll to position [331, 0]
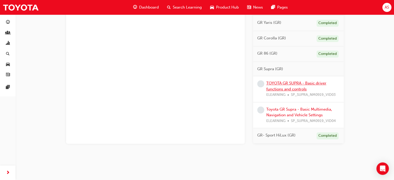
click at [284, 83] on link "TOYOTA GR SUPRA - Basic driver functions and controls" at bounding box center [296, 86] width 60 height 11
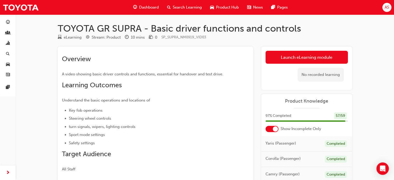
click at [286, 55] on link "Launch eLearning module" at bounding box center [306, 57] width 82 height 13
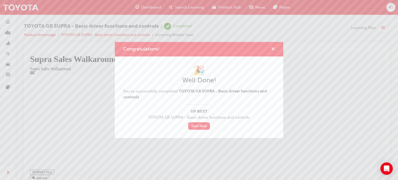
type input "1"
click at [271, 48] on span "cross-icon" at bounding box center [273, 49] width 4 height 5
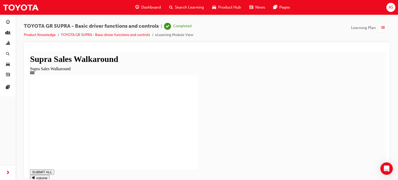
click at [149, 9] on span "Dashboard" at bounding box center [151, 7] width 20 height 6
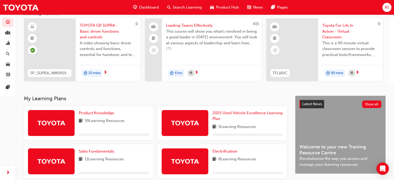
scroll to position [78, 0]
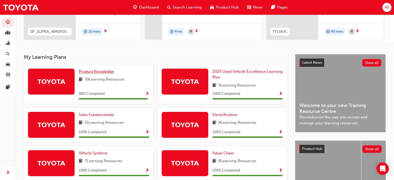
click at [104, 73] on span "Product Knowledge" at bounding box center [96, 71] width 35 height 5
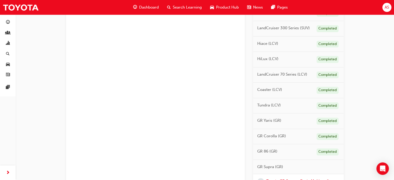
scroll to position [305, 0]
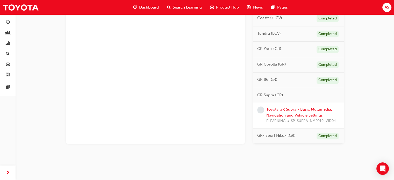
click at [306, 109] on link "Toyota GR Supra - Basic Multimedia, Navigation and Vehicle Settings" at bounding box center [299, 112] width 66 height 11
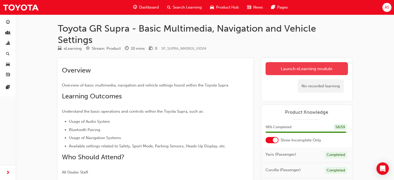
click at [295, 71] on link "Launch eLearning module" at bounding box center [306, 68] width 82 height 13
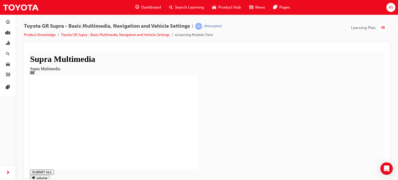
drag, startPoint x: 252, startPoint y: 171, endPoint x: 275, endPoint y: 171, distance: 23.6
drag, startPoint x: 319, startPoint y: 169, endPoint x: 336, endPoint y: 170, distance: 16.8
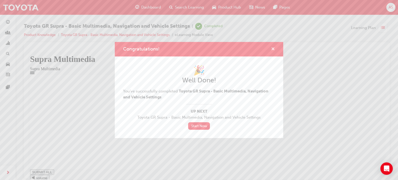
type input "1"
click at [272, 49] on span "cross-icon" at bounding box center [273, 49] width 4 height 5
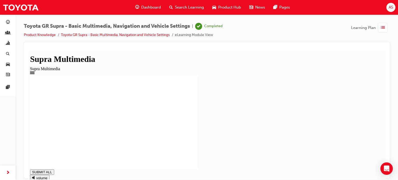
click at [150, 7] on span "Dashboard" at bounding box center [151, 7] width 20 height 6
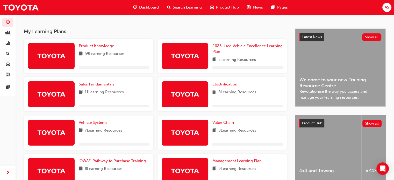
scroll to position [104, 0]
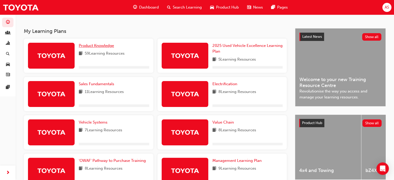
click at [98, 46] on span "Product Knowledge" at bounding box center [96, 45] width 35 height 5
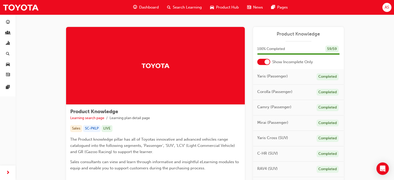
click at [149, 7] on span "Dashboard" at bounding box center [149, 7] width 20 height 6
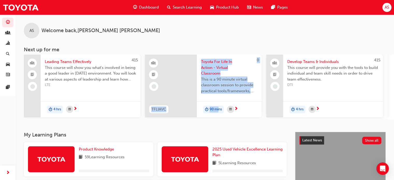
drag, startPoint x: 138, startPoint y: 119, endPoint x: 219, endPoint y: 119, distance: 81.3
click at [219, 119] on div "415 Leading Teams Effectively This course will show you what's involved in bein…" at bounding box center [209, 87] width 370 height 65
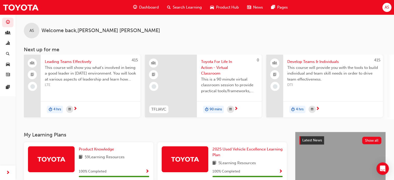
click at [152, 26] on div "AS Welcome back , [PERSON_NAME]" at bounding box center [205, 27] width 378 height 24
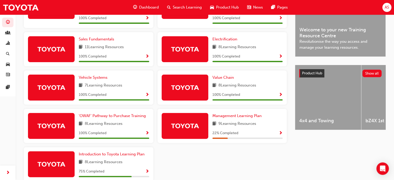
scroll to position [182, 0]
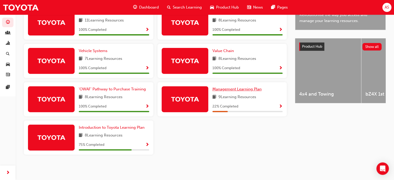
click at [231, 91] on span "Management Learning Plan" at bounding box center [236, 89] width 49 height 5
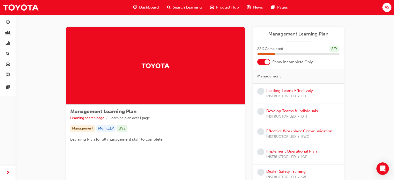
click at [148, 8] on span "Dashboard" at bounding box center [149, 7] width 20 height 6
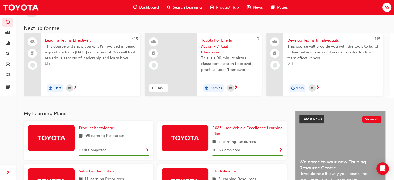
scroll to position [78, 0]
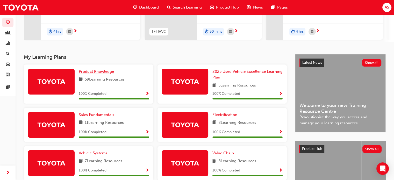
click at [100, 72] on span "Product Knowledge" at bounding box center [96, 71] width 35 height 5
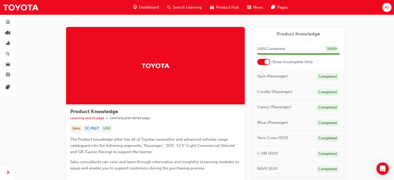
click at [144, 7] on span "Dashboard" at bounding box center [149, 7] width 20 height 6
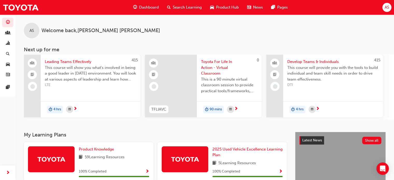
click at [146, 6] on span "Dashboard" at bounding box center [149, 7] width 20 height 6
drag, startPoint x: 189, startPoint y: 121, endPoint x: 229, endPoint y: 120, distance: 40.7
click at [229, 120] on div "AS Welcome back , [PERSON_NAME] Next up for me 415 Leading Teams Effectively Th…" at bounding box center [205, 73] width 378 height 117
